Goal: Task Accomplishment & Management: Manage account settings

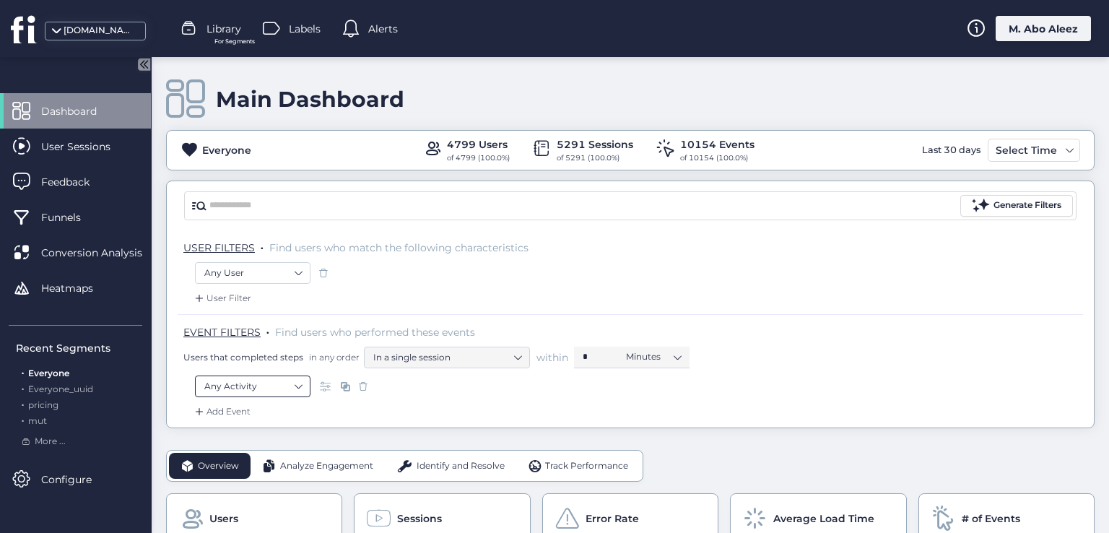
click at [297, 377] on nz-select-item "Any Activity" at bounding box center [252, 386] width 97 height 22
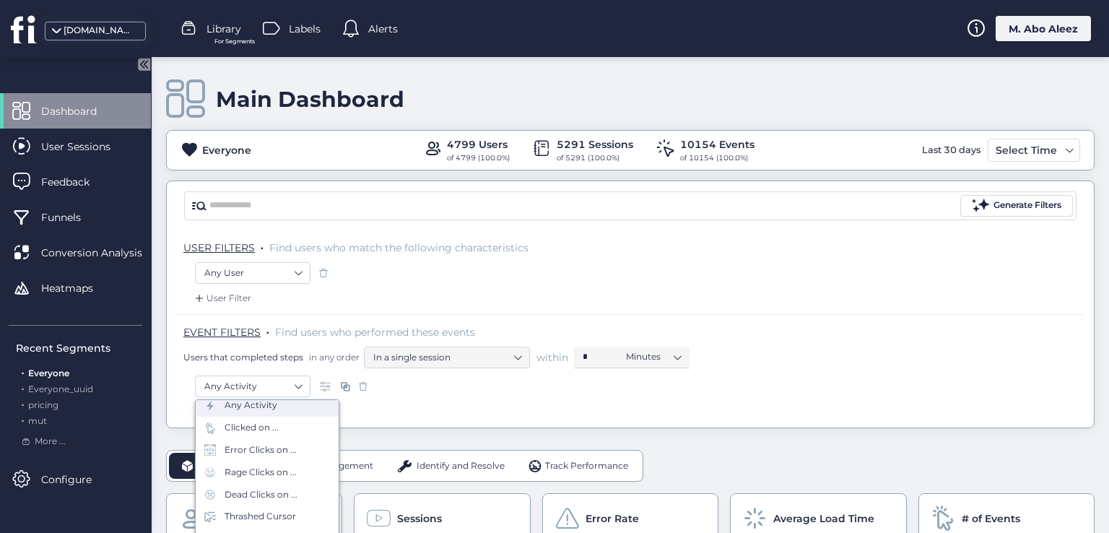
scroll to position [72, 0]
click at [257, 441] on div "Rage Clicks on ..." at bounding box center [261, 440] width 72 height 14
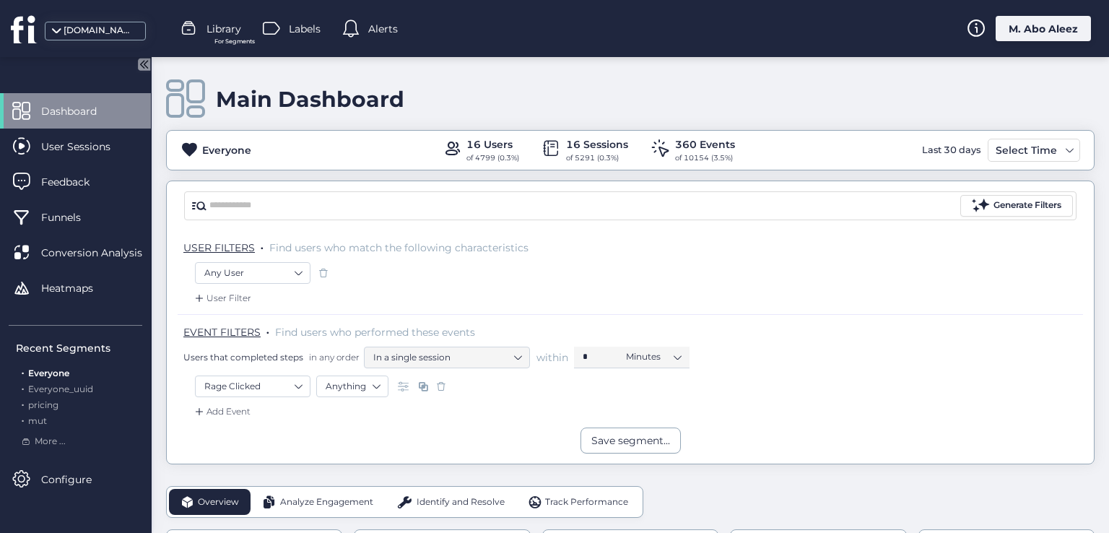
click at [401, 391] on span at bounding box center [405, 386] width 14 height 14
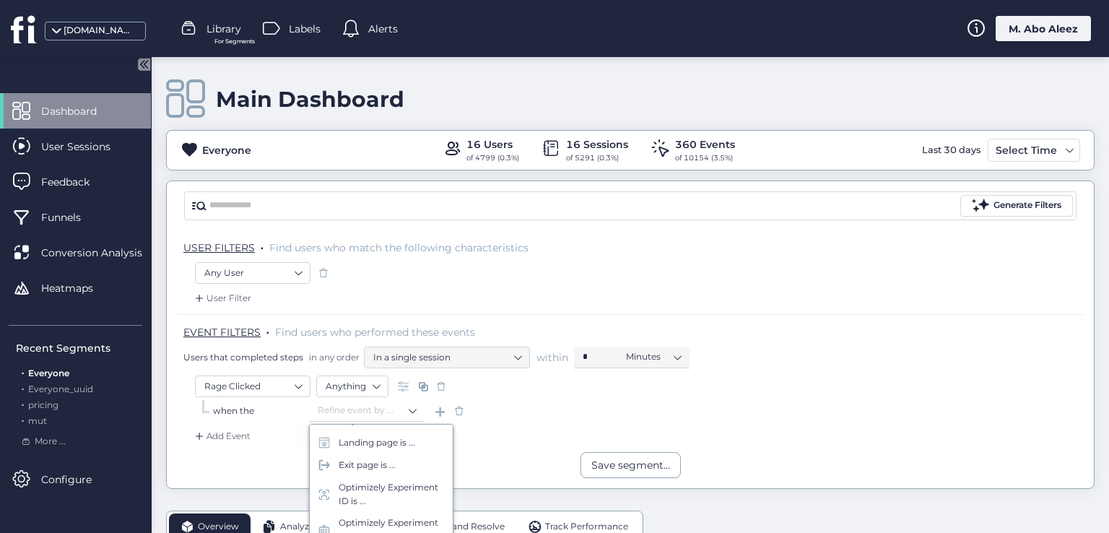
scroll to position [217, 0]
click at [387, 438] on div "Landing page is ..." at bounding box center [377, 431] width 77 height 14
click at [539, 414] on input "text" at bounding box center [598, 411] width 180 height 22
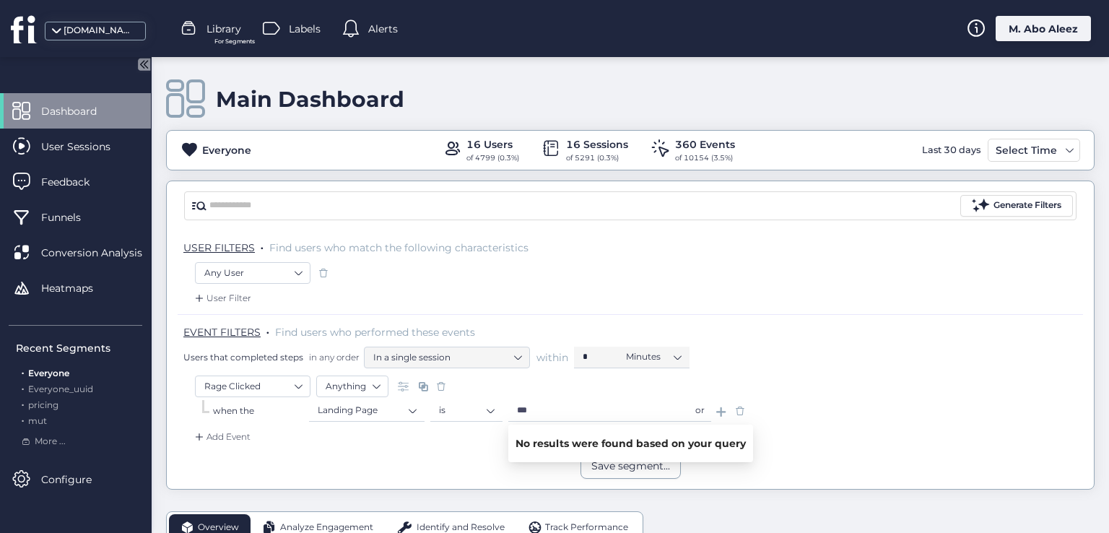
type input "***"
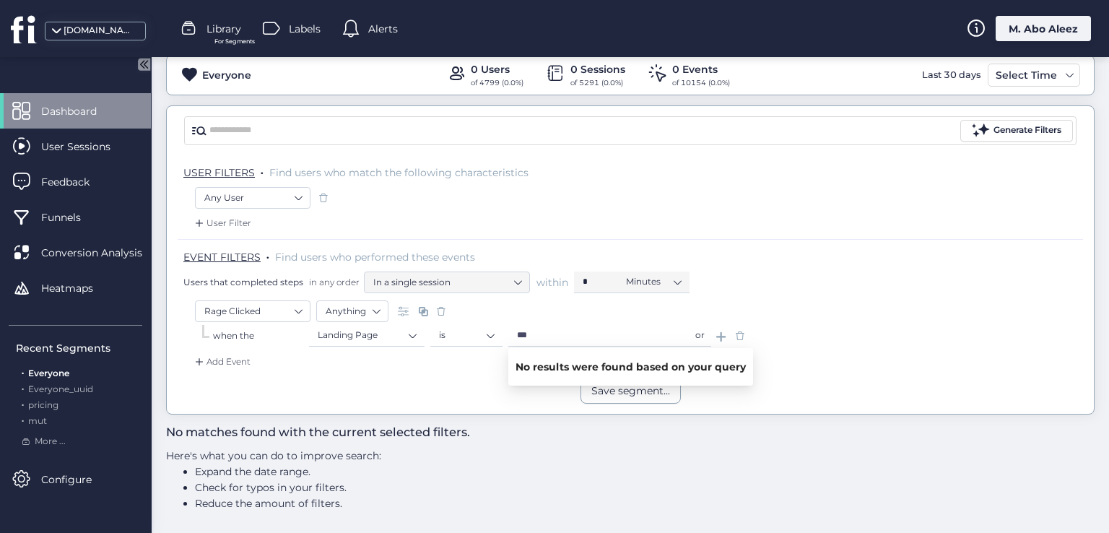
scroll to position [76, 0]
click at [741, 339] on span at bounding box center [740, 335] width 14 height 14
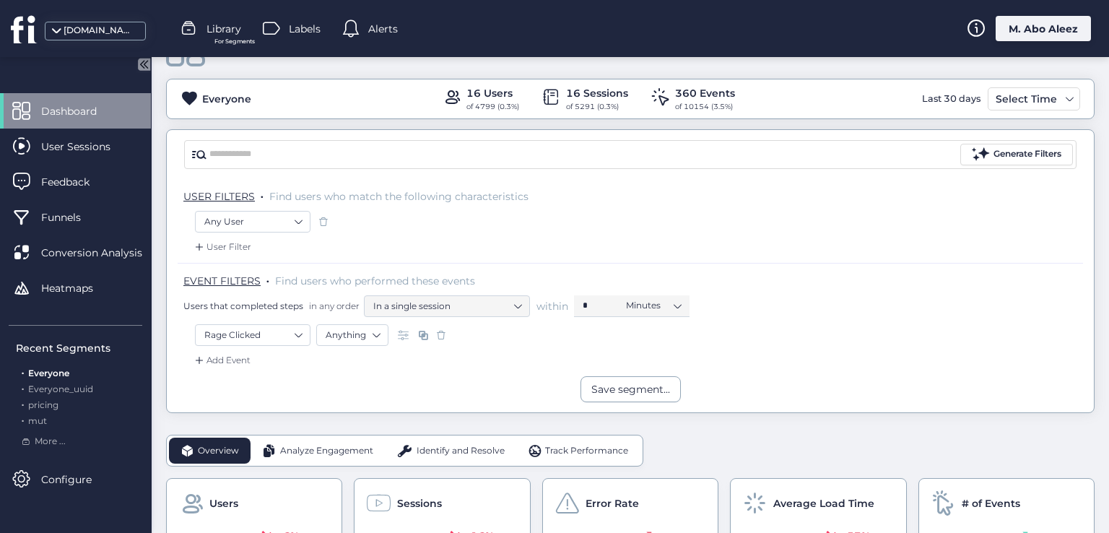
scroll to position [76, 0]
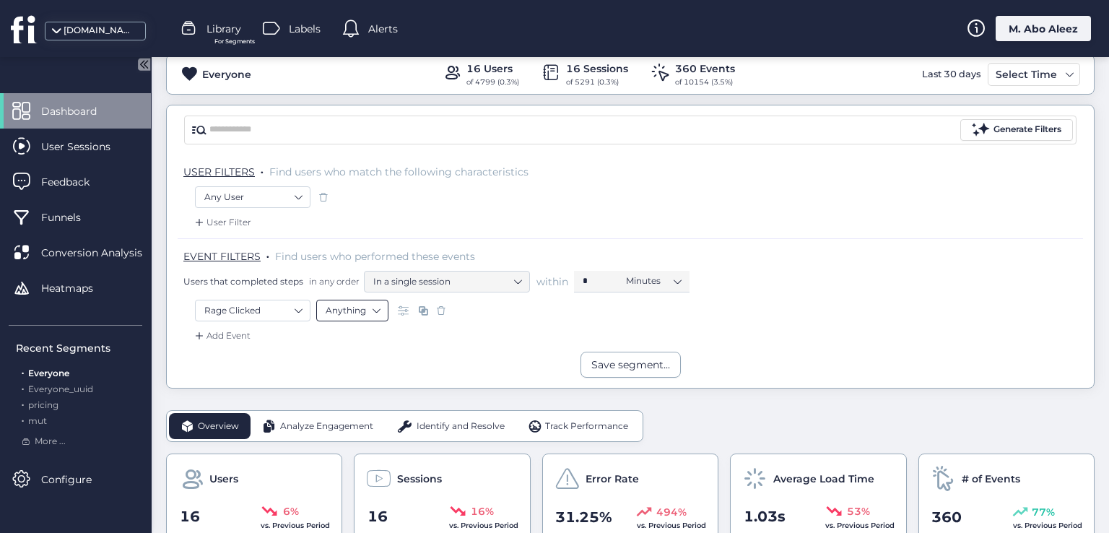
click at [386, 308] on nz-select-top-control "Anything" at bounding box center [352, 311] width 72 height 22
click at [357, 389] on div "Text" at bounding box center [352, 393] width 53 height 11
click at [547, 301] on input "text" at bounding box center [562, 311] width 180 height 22
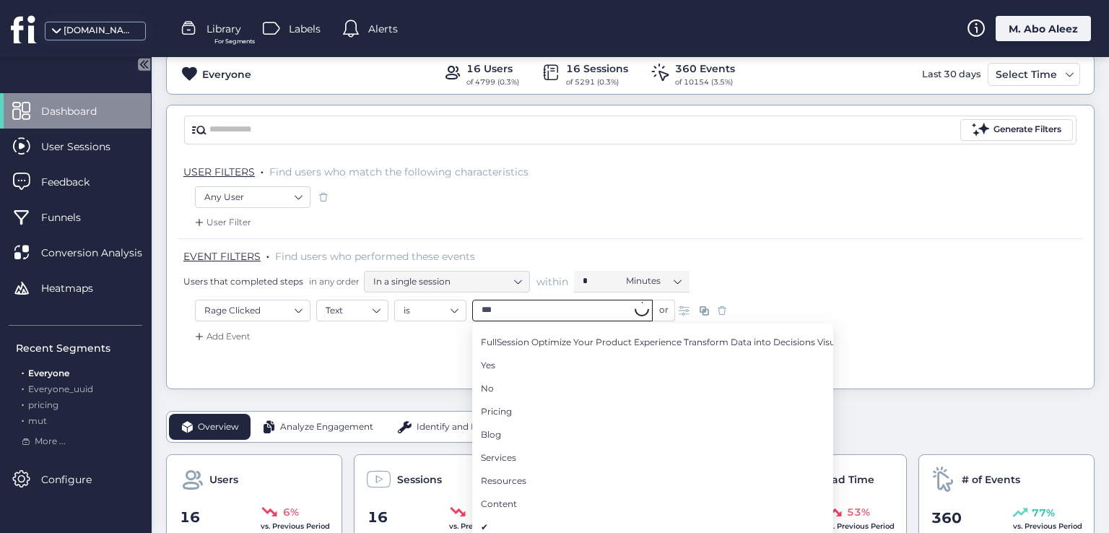
type input "***"
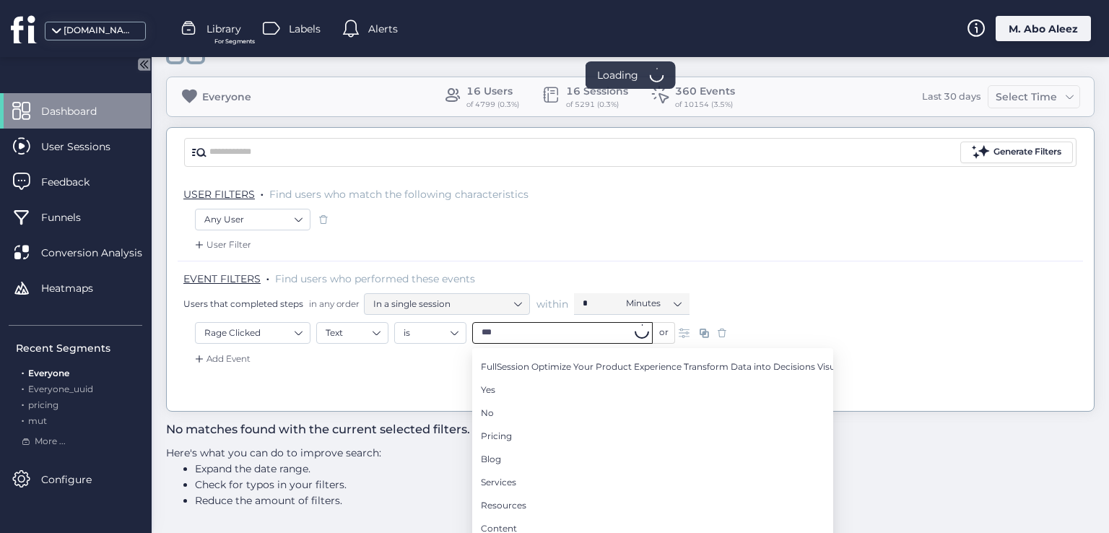
scroll to position [52, 0]
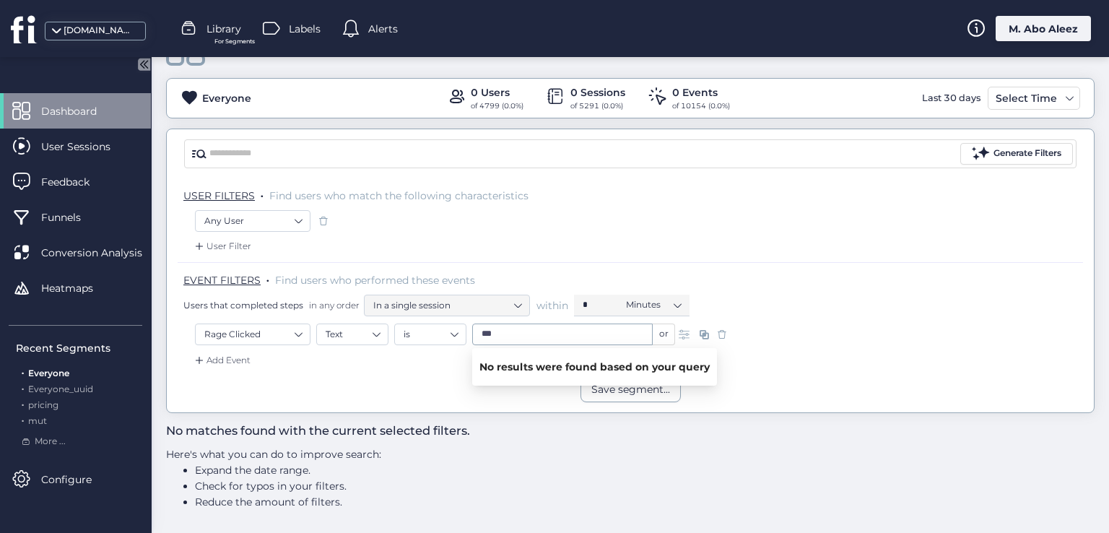
click at [720, 337] on span at bounding box center [722, 334] width 14 height 14
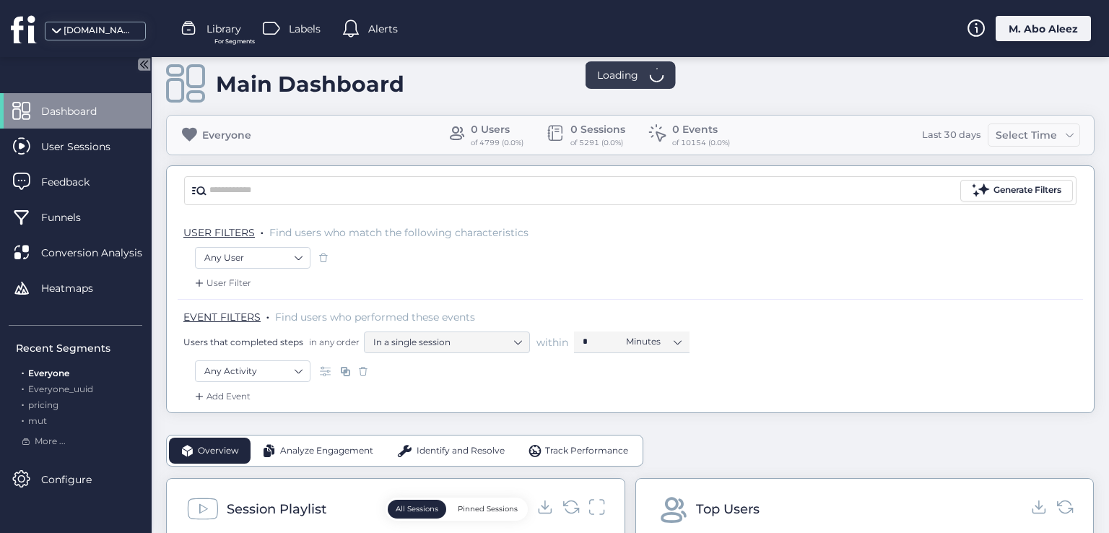
click at [1009, 22] on div "M. Abo Aleez" at bounding box center [1042, 28] width 95 height 25
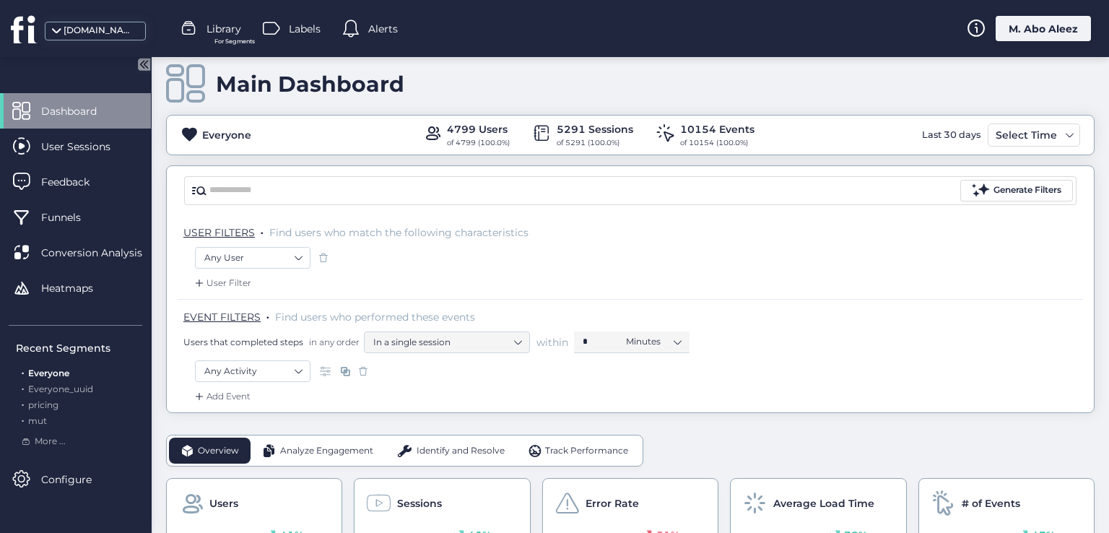
scroll to position [52, 0]
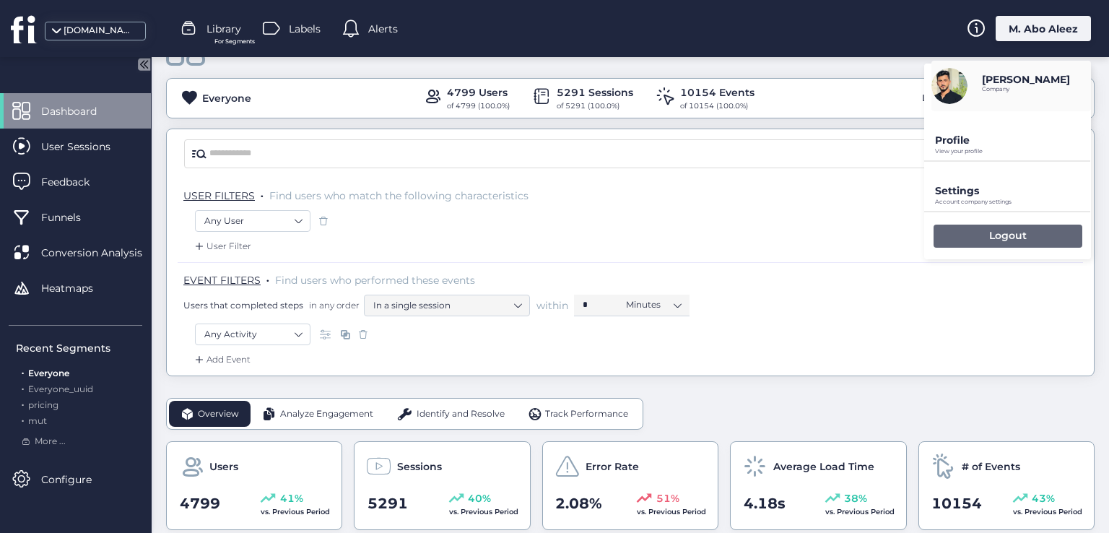
click at [990, 235] on p "Logout" at bounding box center [1008, 235] width 38 height 13
